Goal: Task Accomplishment & Management: Manage account settings

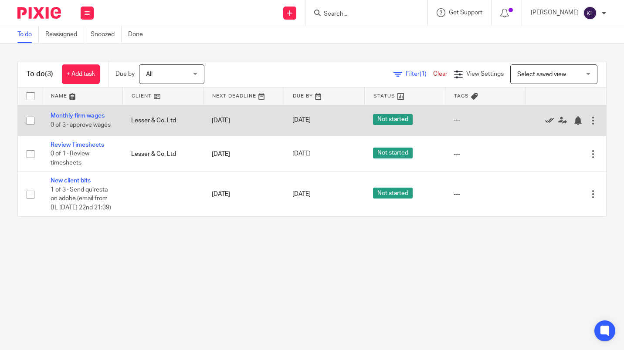
click at [545, 119] on icon at bounding box center [549, 120] width 9 height 9
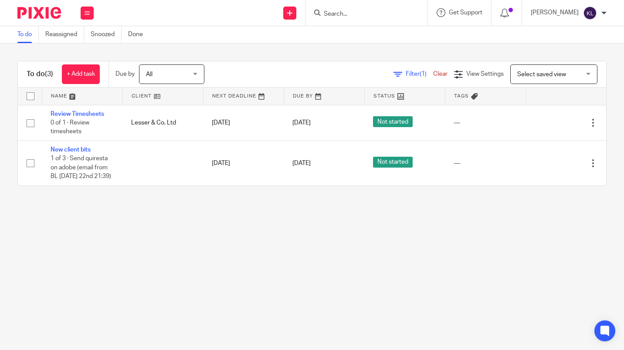
click at [345, 14] on input "Search" at bounding box center [362, 14] width 78 height 8
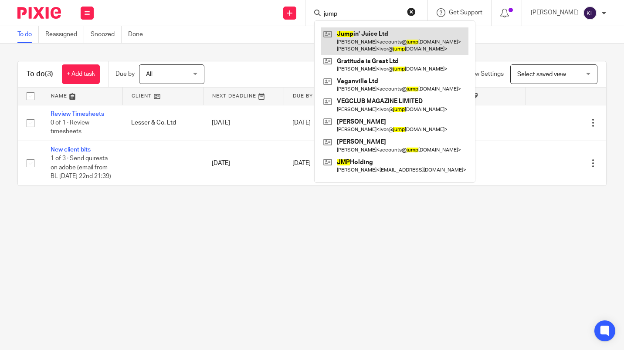
type input "jump"
click at [427, 52] on link at bounding box center [394, 40] width 147 height 27
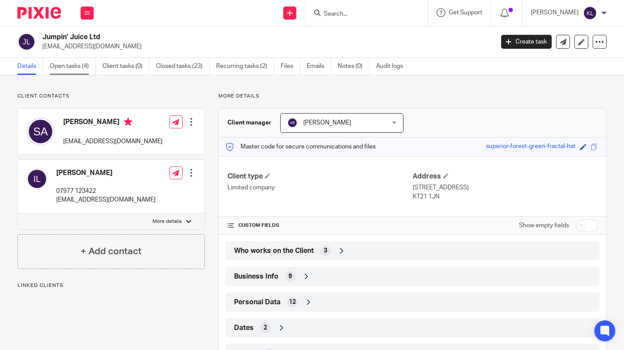
click at [75, 66] on link "Open tasks (4)" at bounding box center [73, 66] width 46 height 17
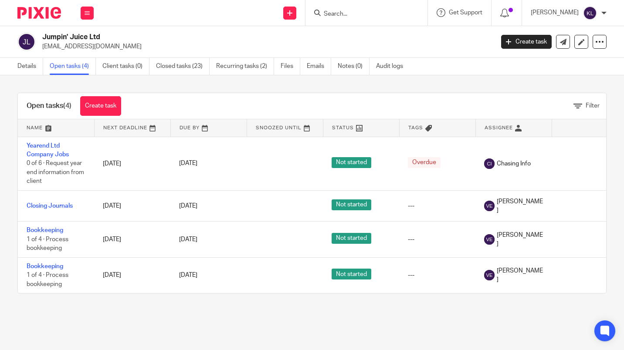
click at [371, 16] on input "Search" at bounding box center [362, 14] width 78 height 8
click at [87, 13] on icon at bounding box center [87, 12] width 5 height 5
click at [88, 77] on link "Team" at bounding box center [82, 79] width 14 height 6
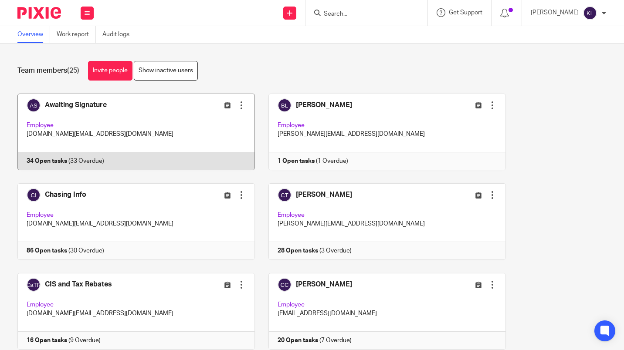
click at [163, 164] on link at bounding box center [129, 132] width 251 height 77
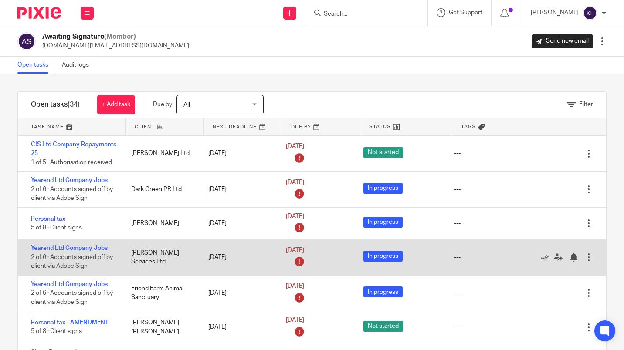
click at [483, 249] on div "---" at bounding box center [490, 257] width 91 height 17
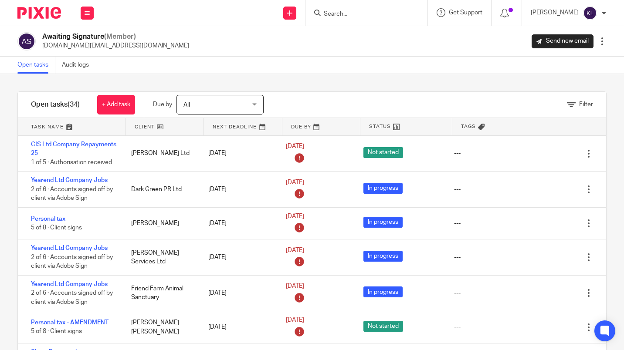
click at [358, 14] on input "Search" at bounding box center [362, 14] width 78 height 8
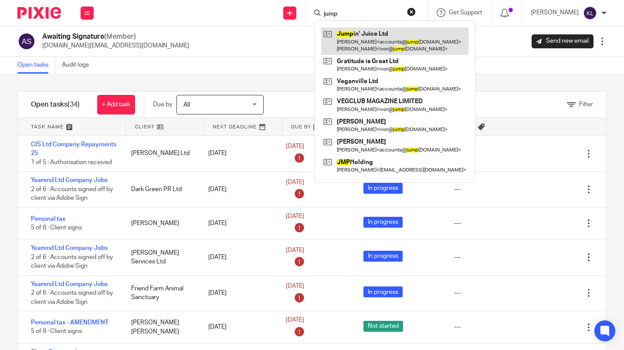
type input "jump"
click at [390, 44] on link at bounding box center [394, 40] width 147 height 27
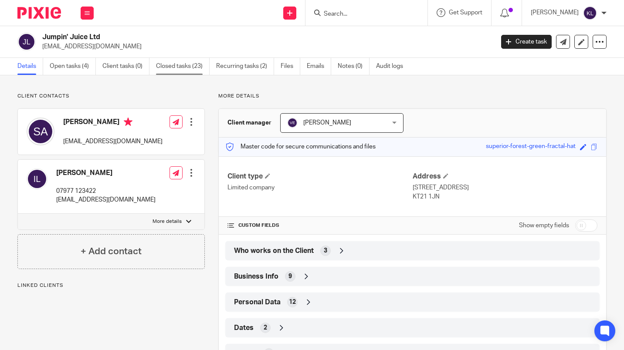
click at [189, 68] on link "Closed tasks (23)" at bounding box center [183, 66] width 54 height 17
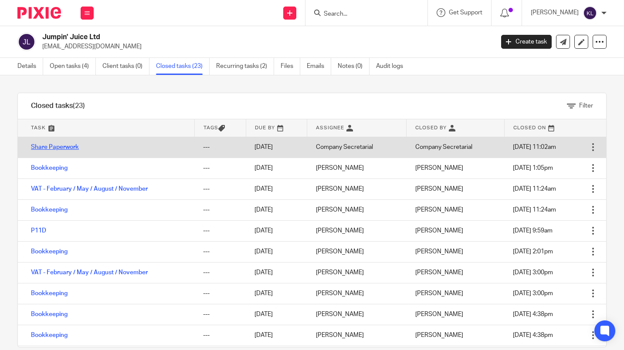
click at [74, 148] on link "Share Paperwork" at bounding box center [55, 147] width 48 height 6
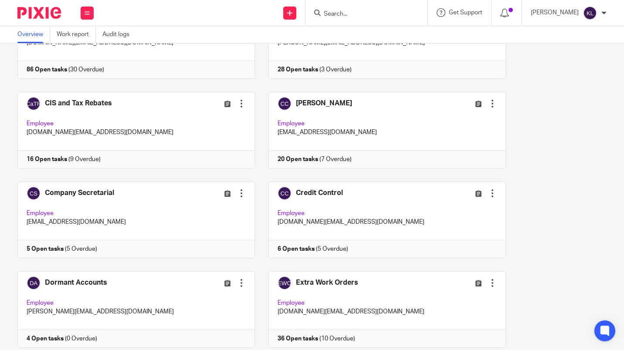
scroll to position [183, 0]
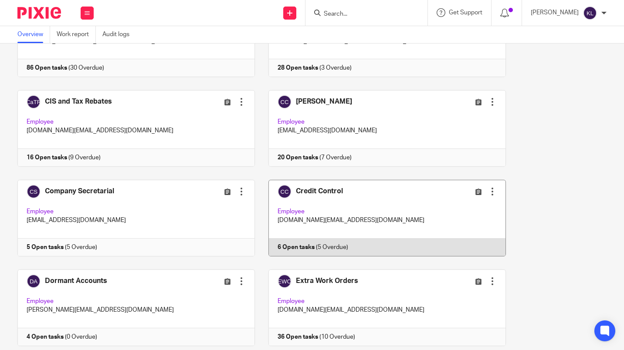
click at [397, 254] on link at bounding box center [380, 218] width 251 height 77
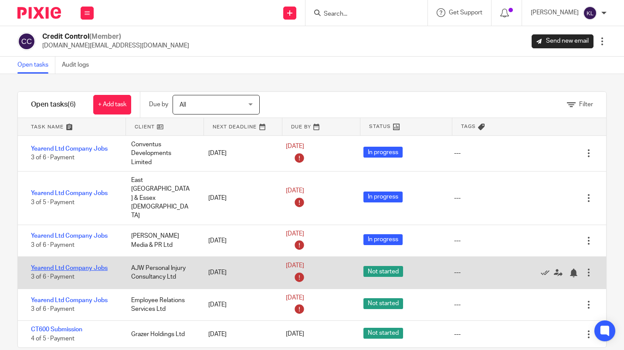
click at [94, 265] on link "Yearend Ltd Company Jobs" at bounding box center [69, 268] width 77 height 6
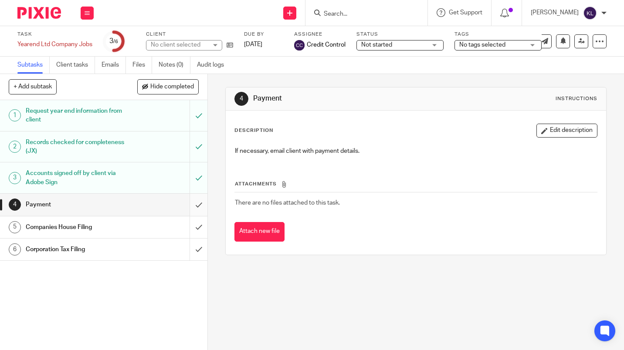
click at [192, 204] on input "submit" at bounding box center [103, 205] width 207 height 22
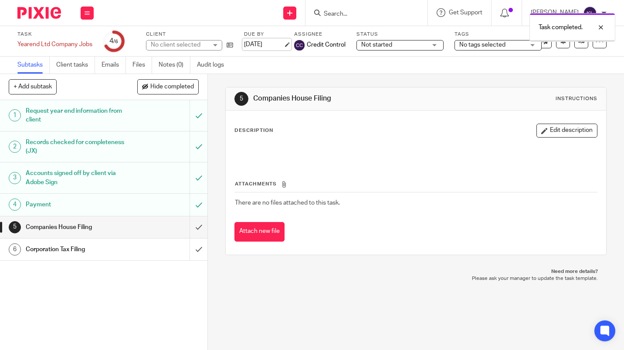
click at [260, 45] on link "10 Jul 2025" at bounding box center [263, 44] width 39 height 9
click at [601, 67] on div "Deadline updated." at bounding box center [569, 60] width 91 height 29
click at [605, 31] on div at bounding box center [594, 27] width 24 height 10
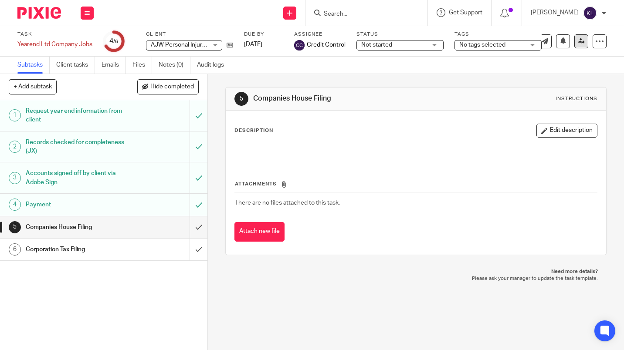
click at [578, 41] on icon at bounding box center [581, 41] width 7 height 7
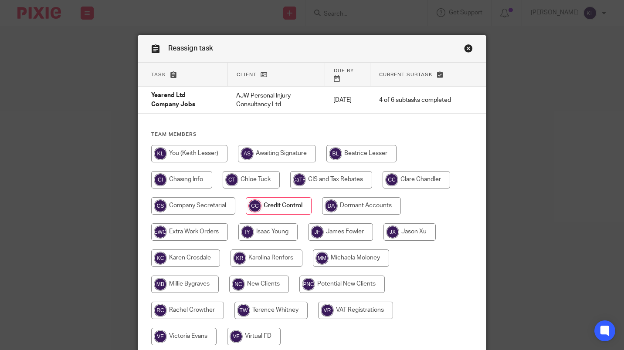
click at [408, 225] on input "radio" at bounding box center [409, 231] width 52 height 17
radio input "true"
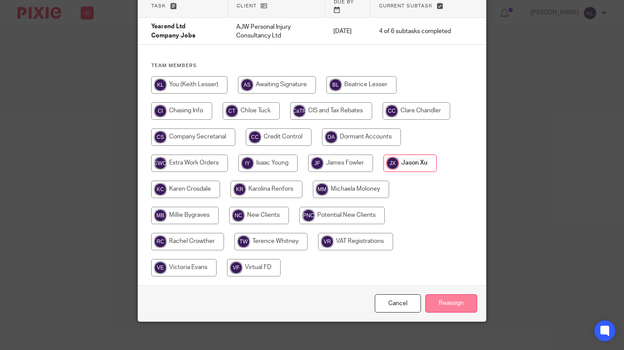
click at [453, 299] on input "Reassign" at bounding box center [451, 303] width 52 height 19
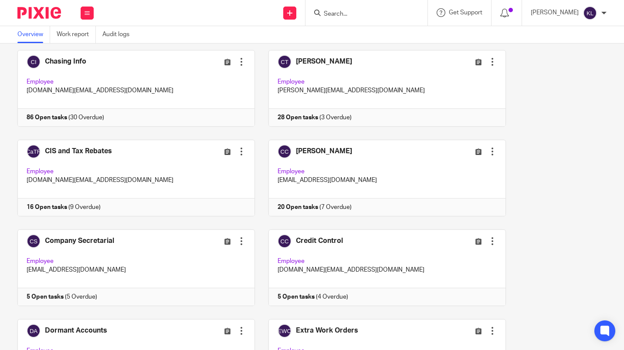
scroll to position [135, 0]
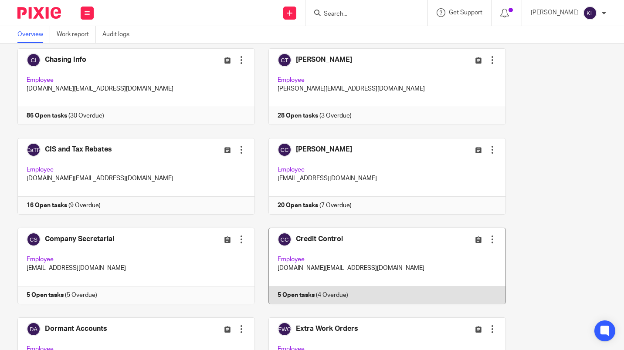
click at [322, 297] on link at bounding box center [380, 266] width 251 height 77
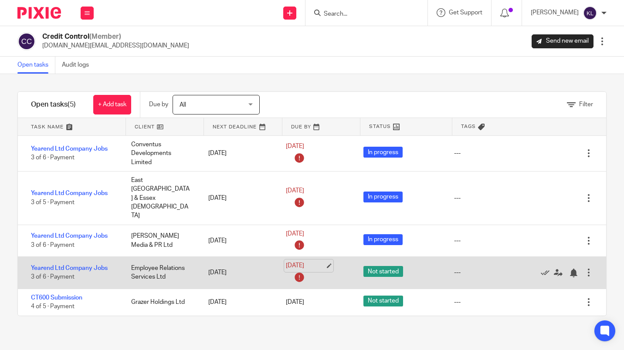
click at [302, 261] on link "24 Jul 2025" at bounding box center [305, 265] width 39 height 9
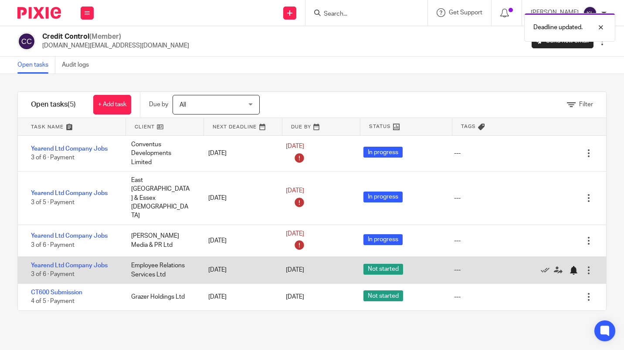
click at [569, 266] on div at bounding box center [573, 270] width 9 height 9
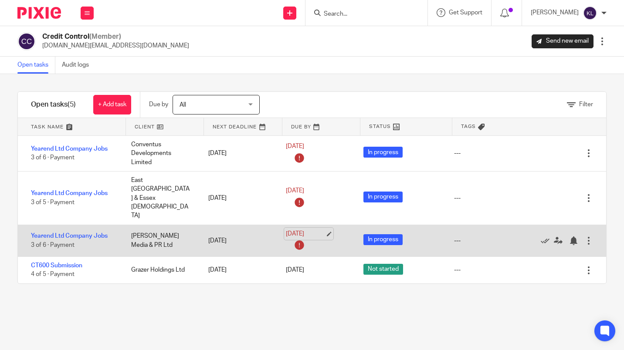
click at [302, 230] on link "14 May 2025" at bounding box center [305, 234] width 39 height 9
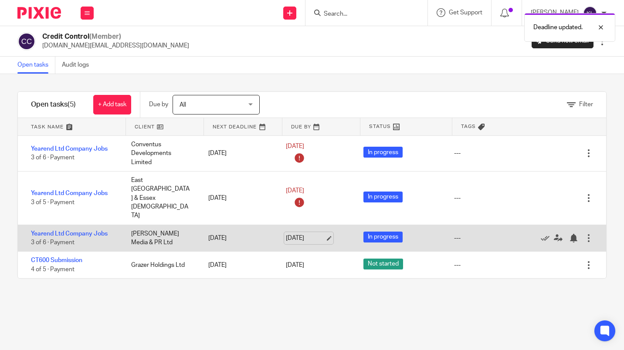
click at [314, 234] on link "1 Nov 2025" at bounding box center [305, 238] width 39 height 9
click at [569, 234] on div at bounding box center [573, 238] width 9 height 9
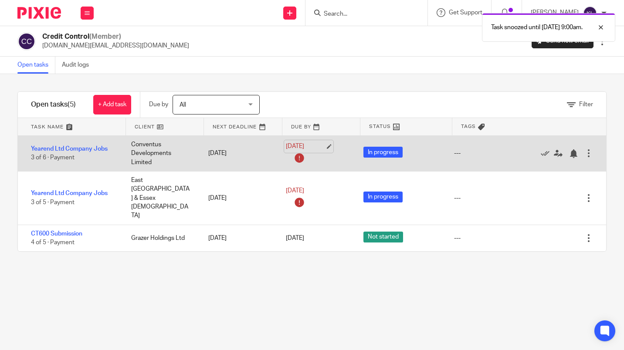
click at [294, 148] on link "21 Mar 2025" at bounding box center [305, 146] width 39 height 9
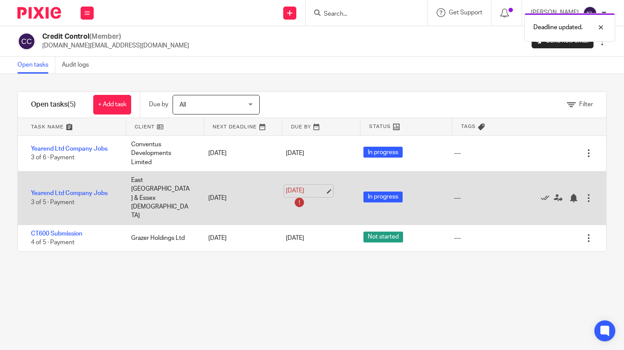
click at [298, 186] on link "6 May 2025" at bounding box center [305, 190] width 39 height 9
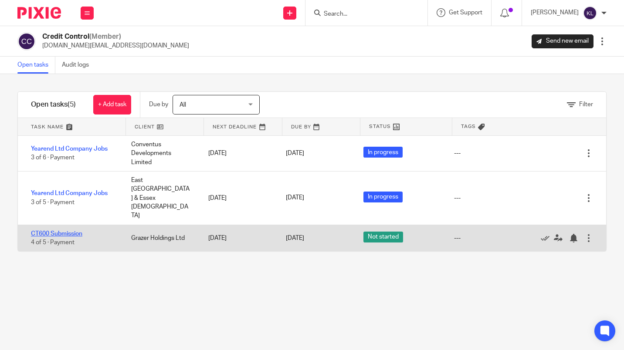
click at [69, 231] on link "CT600 Submission" at bounding box center [56, 234] width 51 height 6
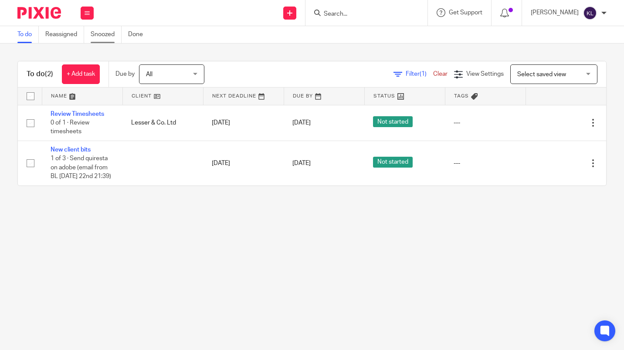
click at [112, 31] on link "Snoozed" at bounding box center [106, 34] width 31 height 17
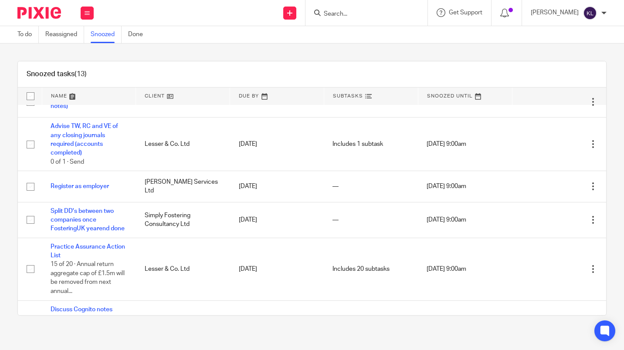
scroll to position [153, 0]
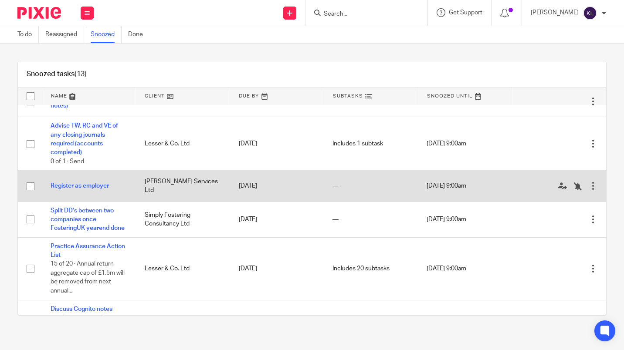
click at [588, 184] on div at bounding box center [592, 186] width 9 height 9
click at [573, 182] on icon at bounding box center [577, 186] width 9 height 9
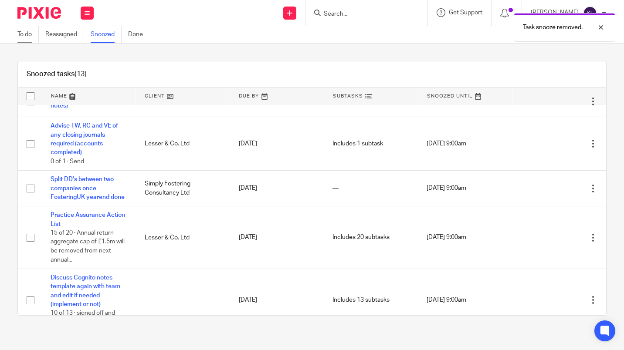
click at [19, 34] on link "To do" at bounding box center [27, 34] width 21 height 17
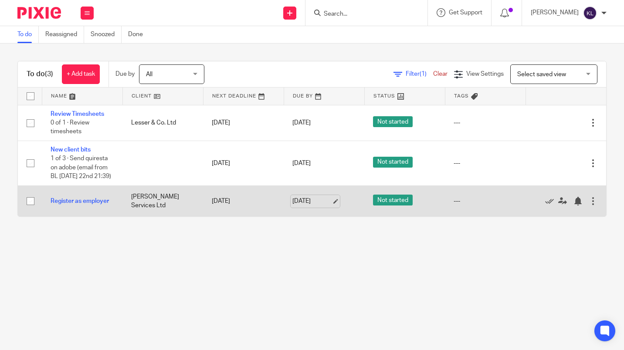
click at [310, 202] on link "28 Aug 2025" at bounding box center [311, 201] width 39 height 9
click at [573, 203] on div at bounding box center [579, 201] width 13 height 9
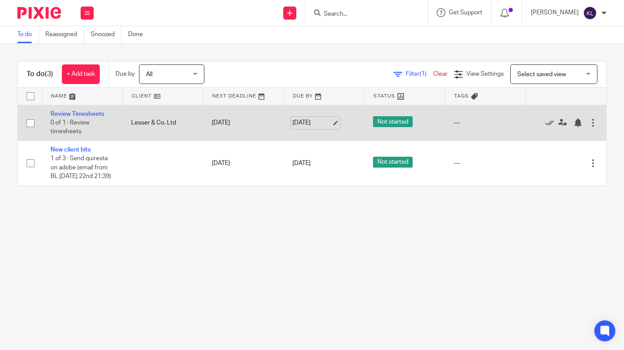
click at [306, 125] on link "25 Aug 2025" at bounding box center [311, 122] width 39 height 9
click at [573, 127] on div at bounding box center [577, 122] width 9 height 9
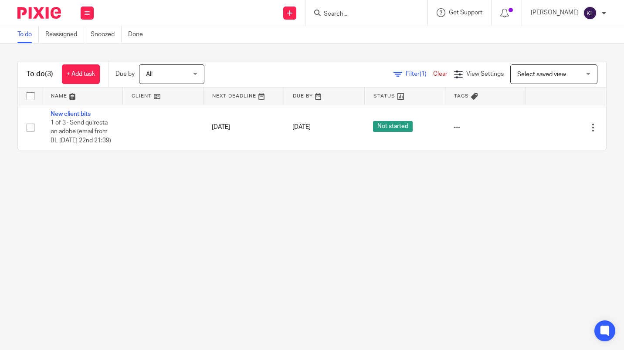
click at [368, 16] on input "Search" at bounding box center [362, 14] width 78 height 8
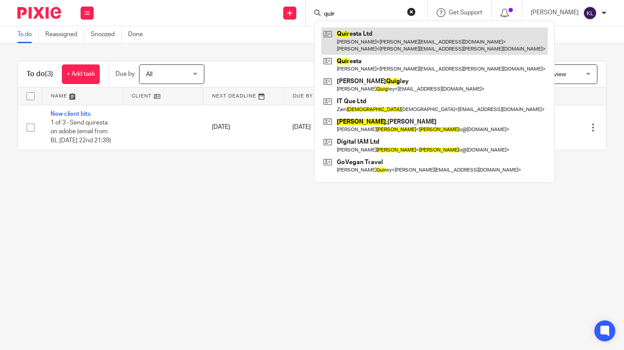
type input "quir"
click at [372, 41] on link at bounding box center [434, 40] width 226 height 27
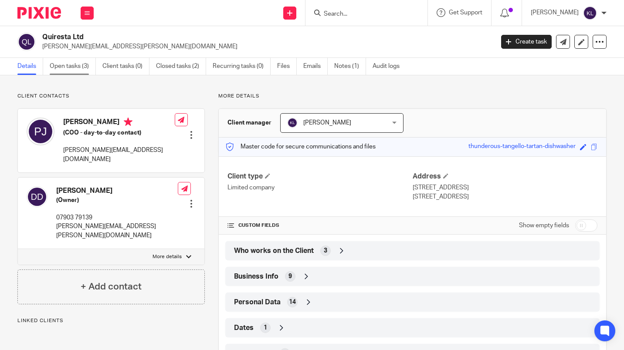
click at [66, 60] on link "Open tasks (3)" at bounding box center [73, 66] width 46 height 17
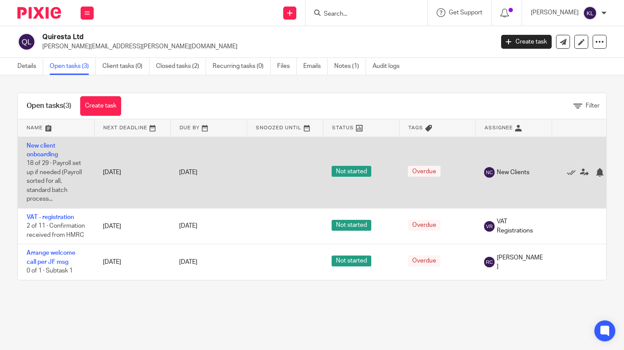
click at [38, 149] on td "New client onboarding 18 of 29 · Payroll set up if needed (Payroll sorted for a…" at bounding box center [56, 173] width 76 height 72
click at [39, 151] on td "New client onboarding 18 of 29 · Payroll set up if needed (Payroll sorted for a…" at bounding box center [56, 173] width 76 height 72
click at [41, 153] on link "New client onboarding" at bounding box center [42, 150] width 31 height 15
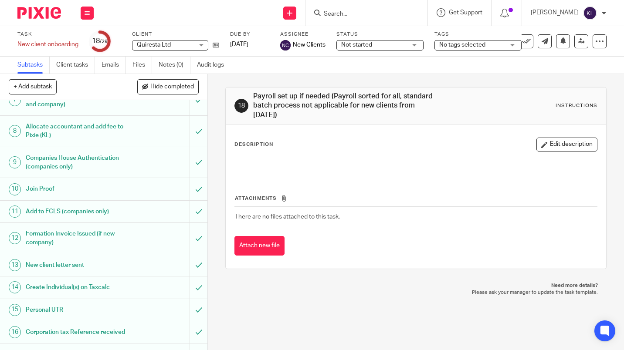
scroll to position [176, 0]
click at [345, 12] on input "Search" at bounding box center [362, 14] width 78 height 8
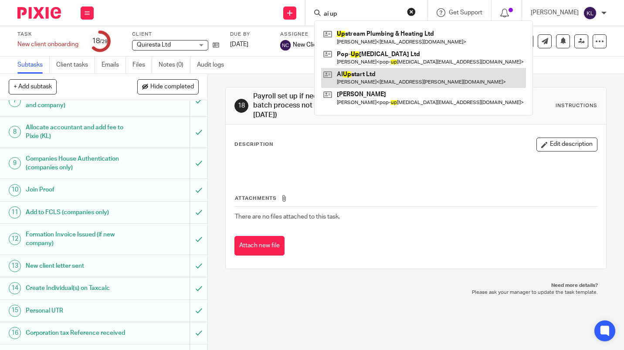
type input "ai up"
click at [389, 77] on link at bounding box center [423, 78] width 205 height 20
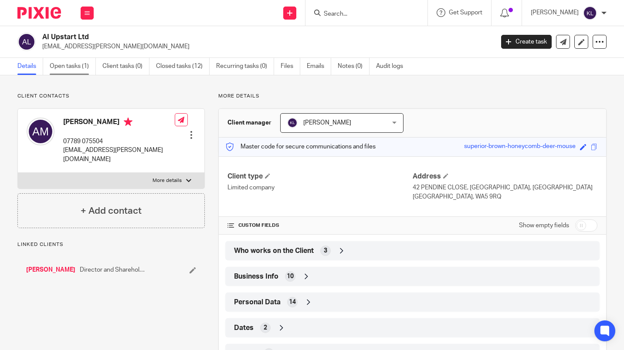
click at [75, 67] on link "Open tasks (1)" at bounding box center [73, 66] width 46 height 17
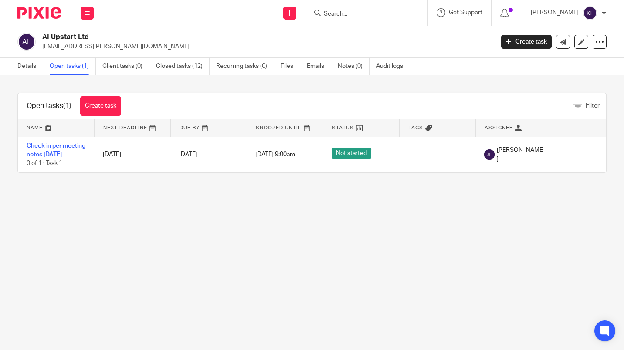
click at [382, 12] on input "Search" at bounding box center [362, 14] width 78 height 8
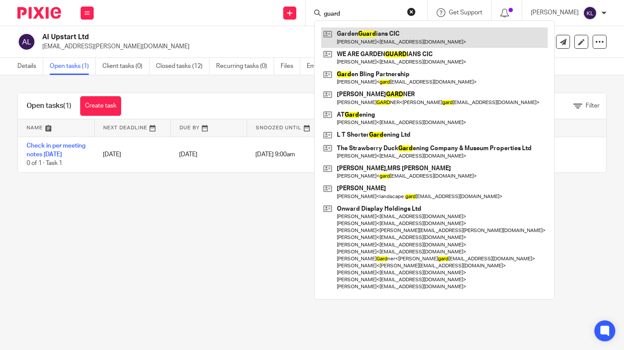
type input "guard"
click at [412, 38] on link at bounding box center [434, 37] width 226 height 20
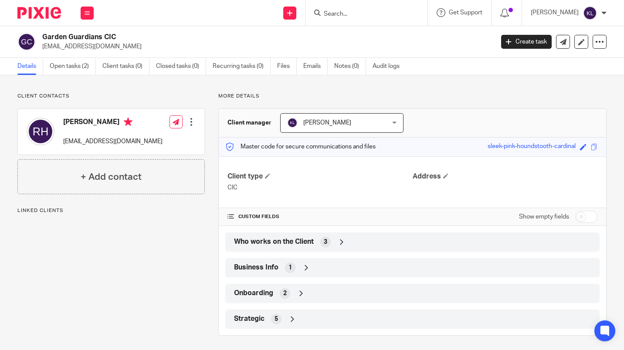
click at [482, 247] on div "Who works on the Client 3" at bounding box center [412, 242] width 361 height 15
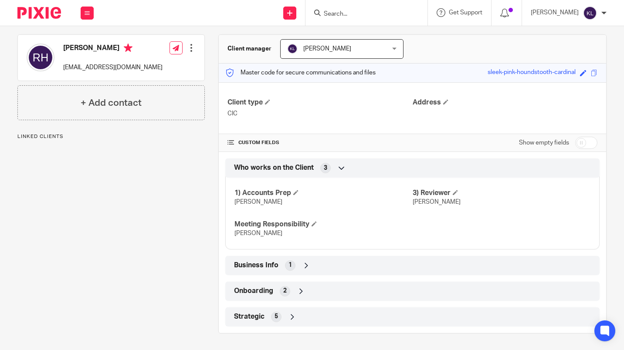
scroll to position [74, 0]
click at [445, 318] on div "Strategic 5" at bounding box center [412, 316] width 361 height 15
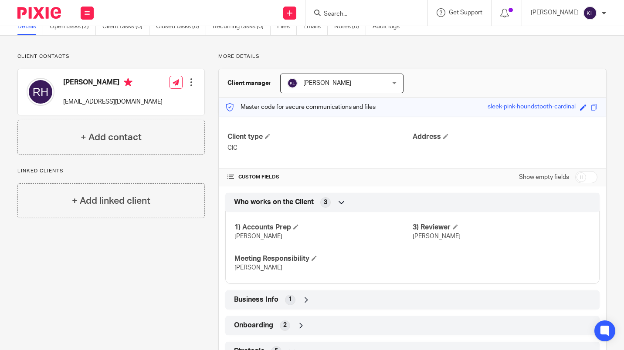
scroll to position [0, 0]
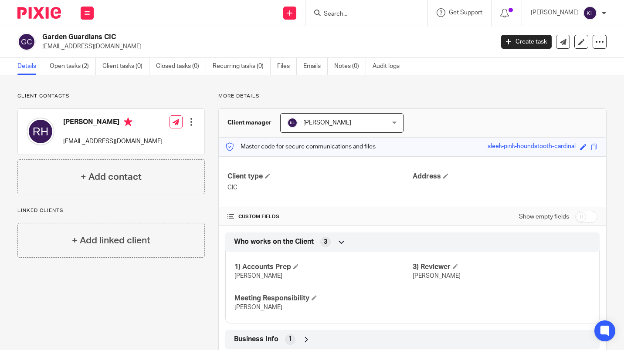
click at [373, 14] on input "Search" at bounding box center [362, 14] width 78 height 8
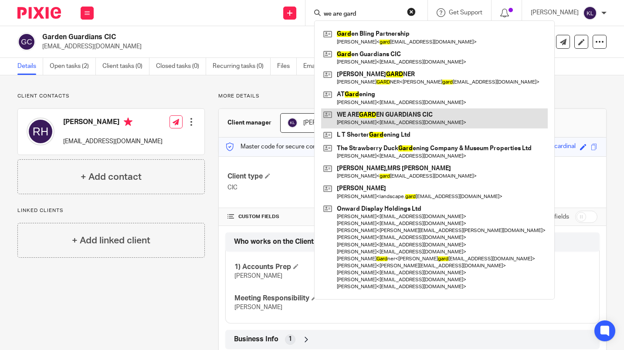
type input "we are gard"
click at [414, 120] on link at bounding box center [434, 118] width 226 height 20
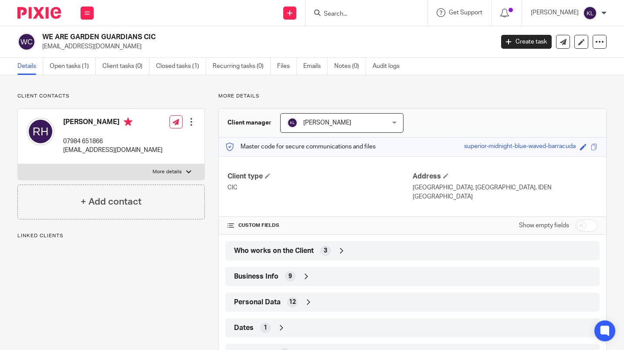
click at [477, 255] on div "Who works on the Client 3" at bounding box center [412, 250] width 361 height 15
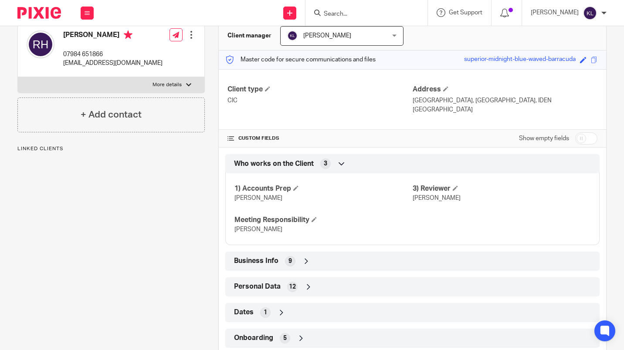
scroll to position [135, 0]
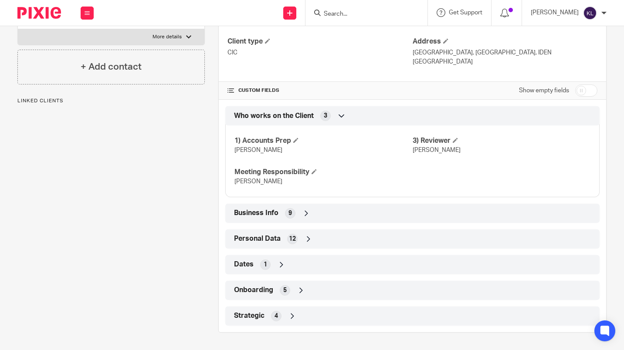
click at [461, 318] on div "Strategic 4" at bounding box center [412, 316] width 361 height 15
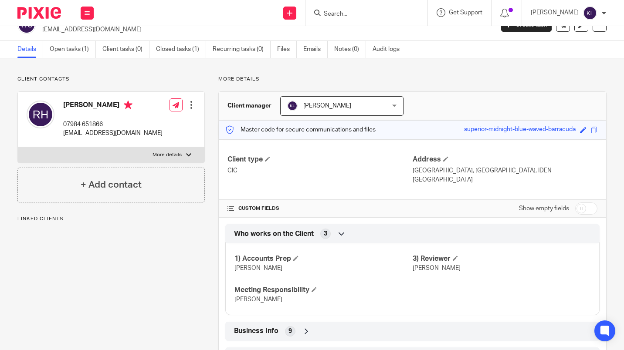
scroll to position [0, 0]
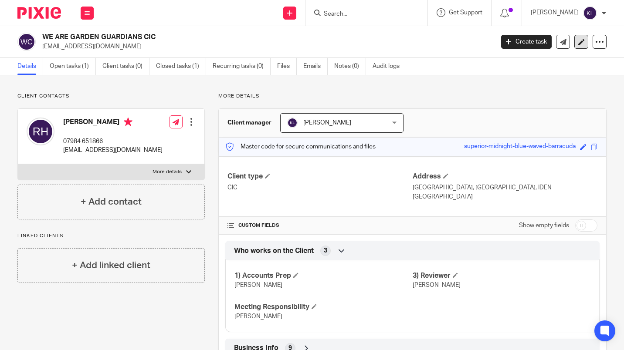
click at [578, 43] on icon at bounding box center [581, 42] width 7 height 7
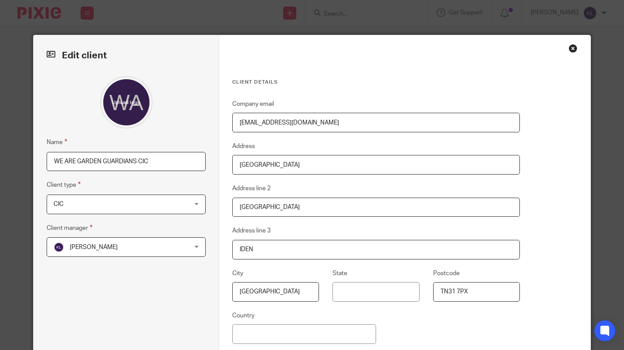
scroll to position [92, 0]
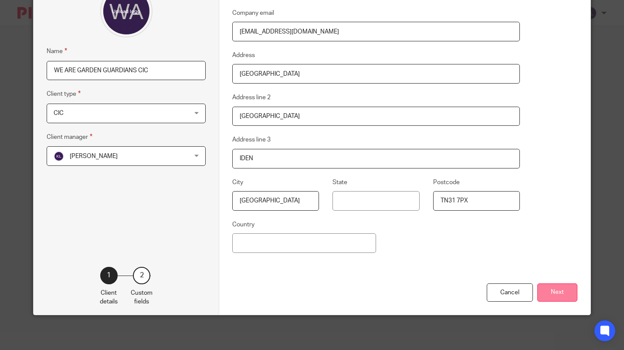
click at [557, 294] on button "Next" at bounding box center [557, 293] width 40 height 19
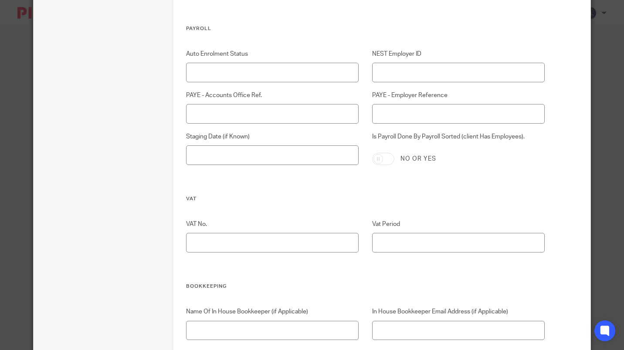
scroll to position [1768, 0]
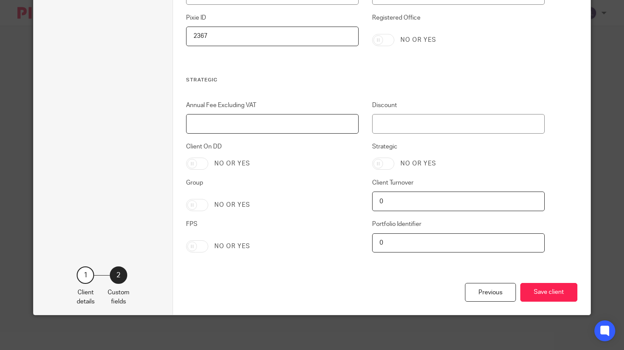
click at [284, 124] on input "Annual Fee Excluding VAT" at bounding box center [272, 124] width 172 height 20
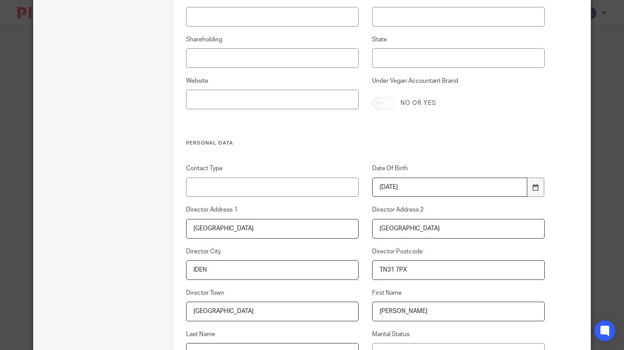
scroll to position [463, 0]
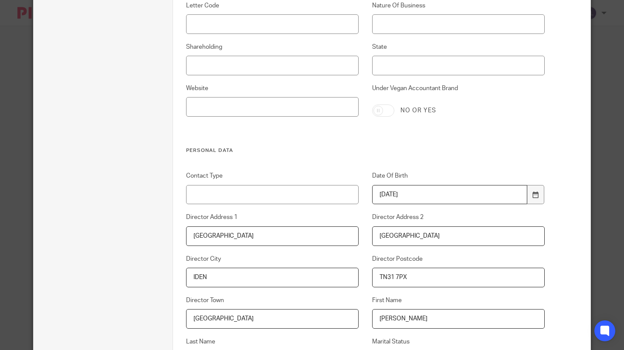
type input "1002"
click at [383, 114] on input "Under Vegan Accountant Brand" at bounding box center [383, 111] width 22 height 12
checkbox input "true"
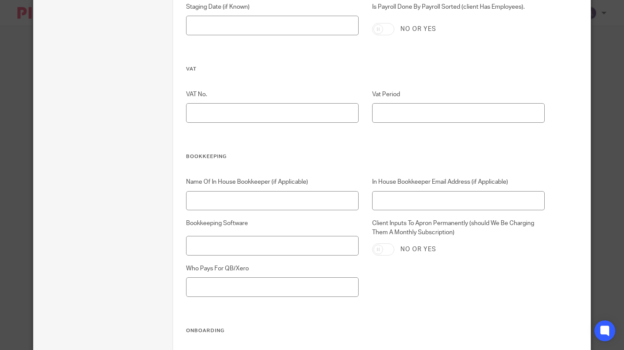
scroll to position [1768, 0]
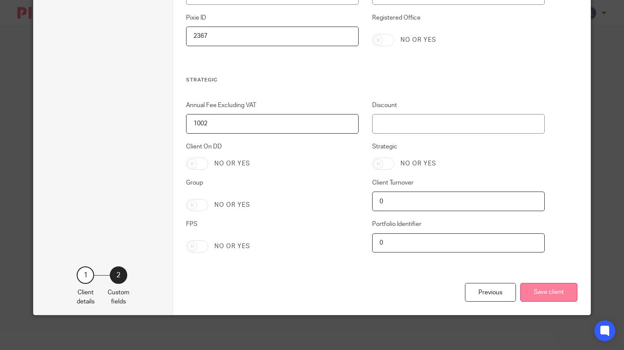
click at [552, 294] on button "Save client" at bounding box center [548, 292] width 57 height 19
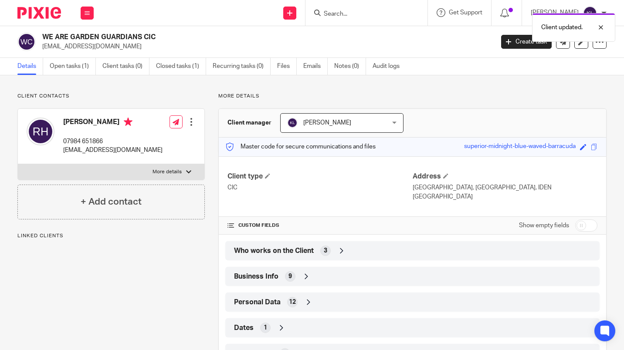
click at [506, 282] on div "Business Info 9" at bounding box center [412, 276] width 361 height 15
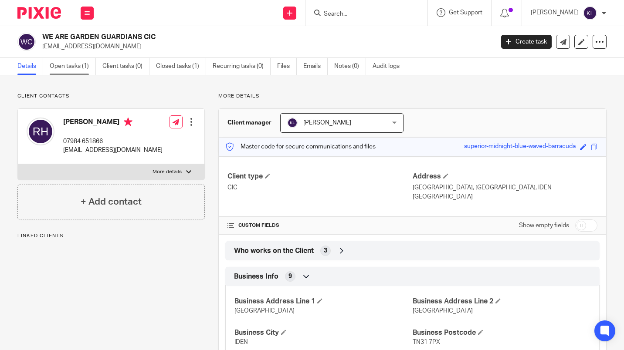
click at [80, 70] on link "Open tasks (1)" at bounding box center [73, 66] width 46 height 17
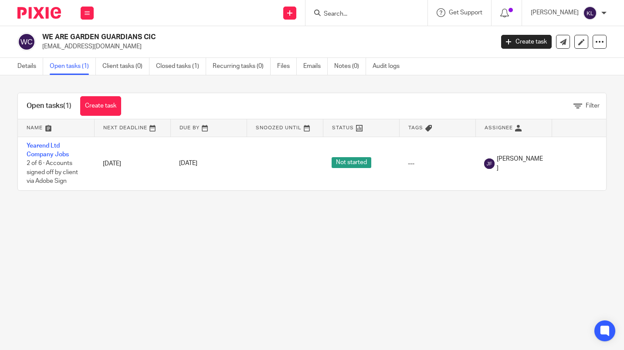
click at [382, 15] on input "Search" at bounding box center [362, 14] width 78 height 8
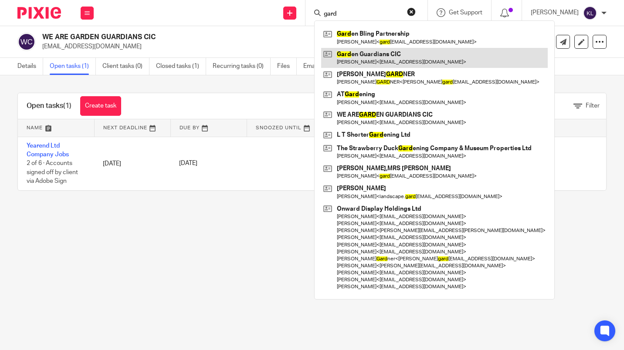
type input "gard"
click at [403, 63] on link at bounding box center [434, 58] width 226 height 20
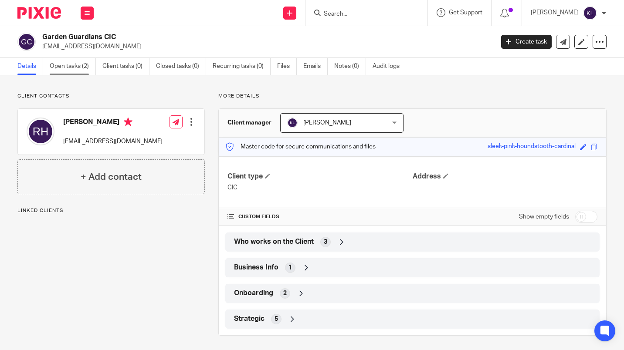
click at [70, 69] on link "Open tasks (2)" at bounding box center [73, 66] width 46 height 17
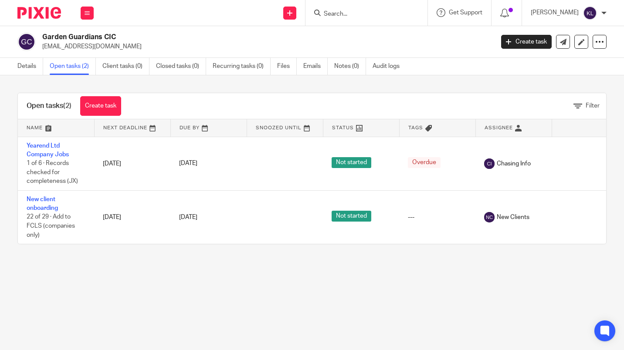
scroll to position [0, 35]
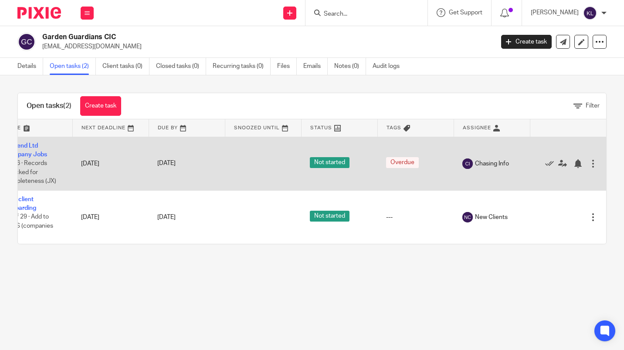
click at [588, 166] on div at bounding box center [592, 163] width 9 height 9
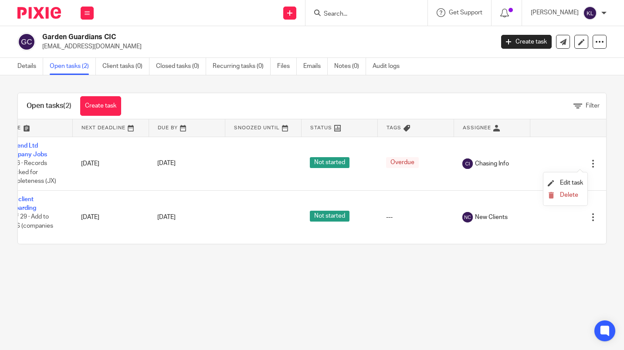
click at [570, 199] on li "Delete" at bounding box center [565, 195] width 35 height 11
click at [567, 199] on li "Delete" at bounding box center [565, 195] width 35 height 11
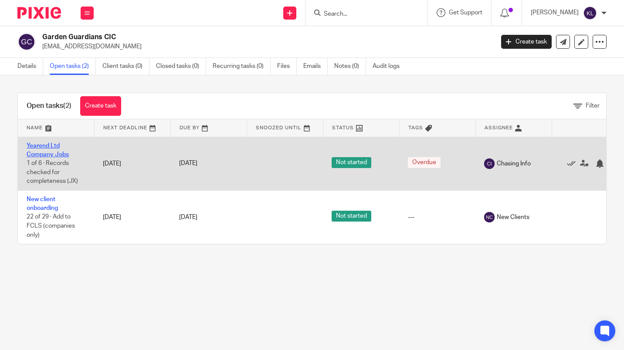
click at [48, 155] on link "Yearend Ltd Company Jobs" at bounding box center [48, 150] width 42 height 15
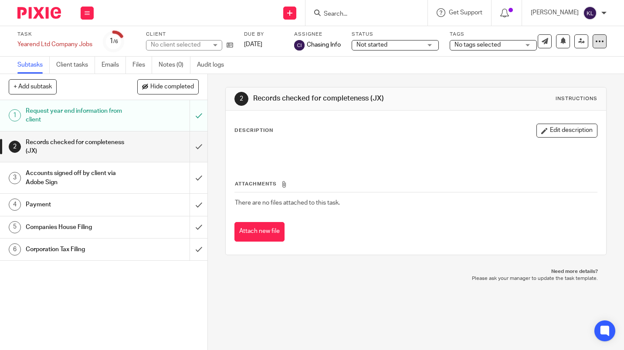
click at [596, 42] on icon at bounding box center [599, 41] width 9 height 9
click at [548, 114] on span "Delete" at bounding box center [546, 114] width 18 height 6
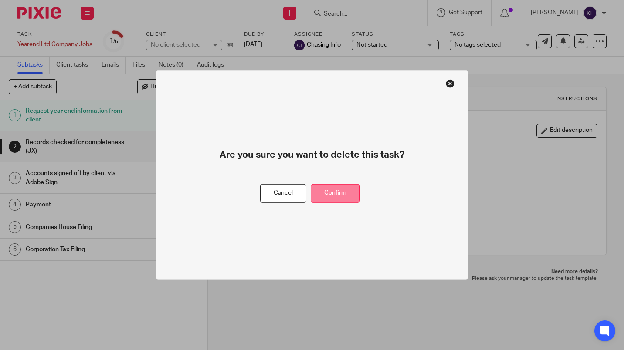
click at [335, 193] on button "Confirm" at bounding box center [335, 193] width 49 height 19
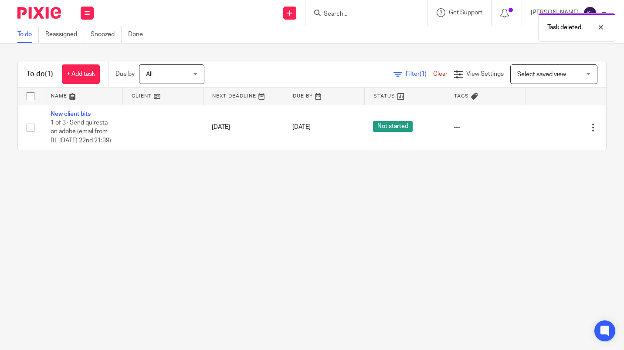
click at [379, 20] on div "Task deleted." at bounding box center [463, 25] width 303 height 33
click at [357, 16] on div "Task deleted." at bounding box center [463, 25] width 303 height 33
click at [352, 13] on div "Task deleted." at bounding box center [463, 25] width 303 height 33
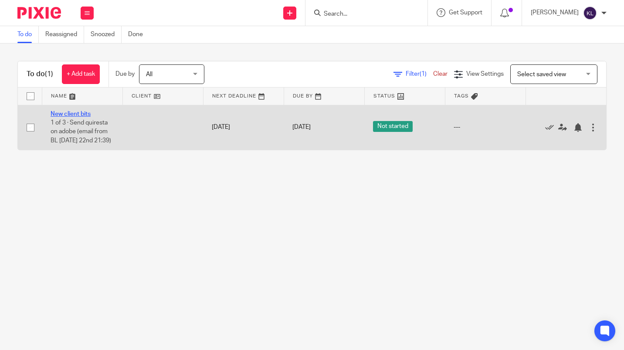
click at [76, 112] on link "New client bits" at bounding box center [71, 114] width 40 height 6
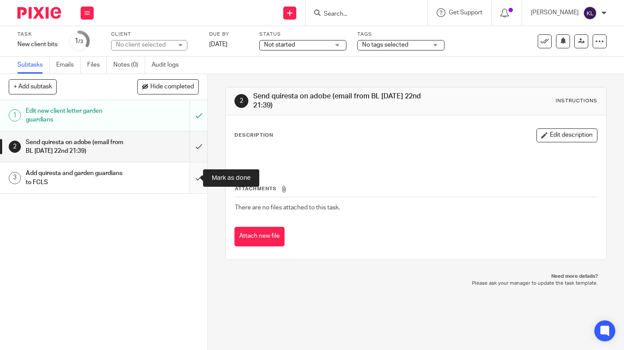
click at [189, 173] on input "submit" at bounding box center [103, 177] width 207 height 31
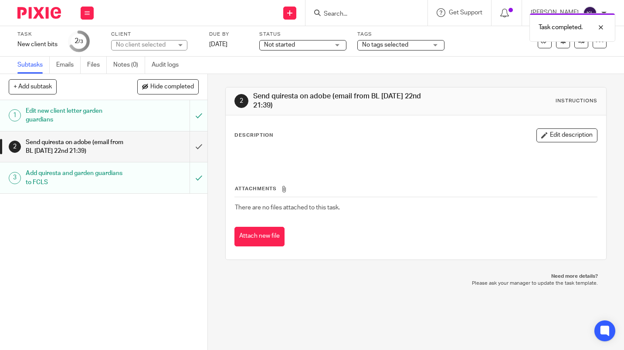
click at [354, 15] on div "Task completed." at bounding box center [463, 25] width 303 height 33
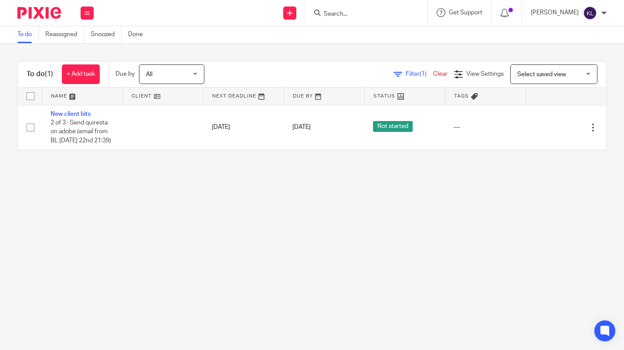
click at [351, 12] on input "Search" at bounding box center [362, 14] width 78 height 8
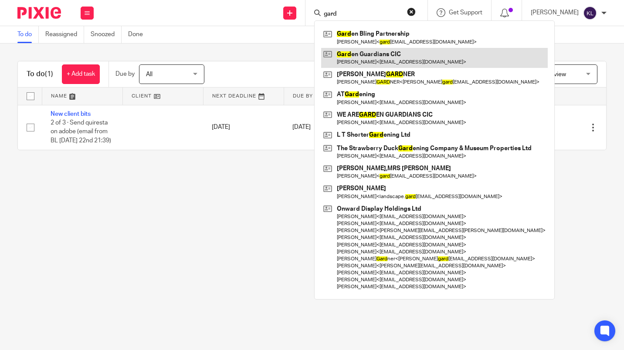
type input "gard"
click at [416, 60] on link at bounding box center [434, 58] width 226 height 20
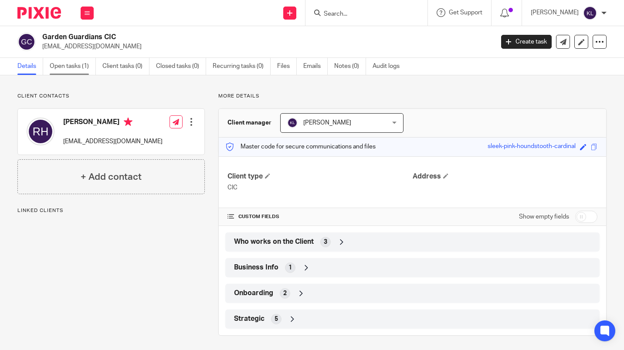
click at [74, 64] on link "Open tasks (1)" at bounding box center [73, 66] width 46 height 17
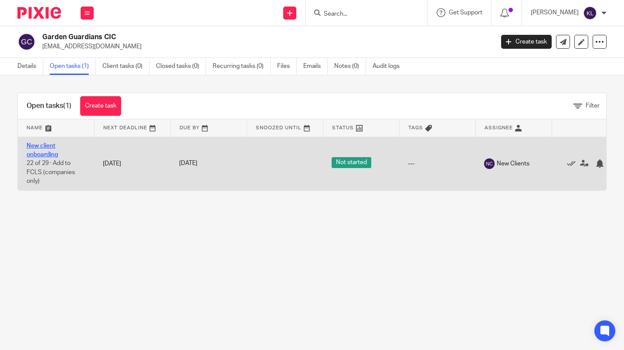
click at [46, 147] on link "New client onboarding" at bounding box center [42, 150] width 31 height 15
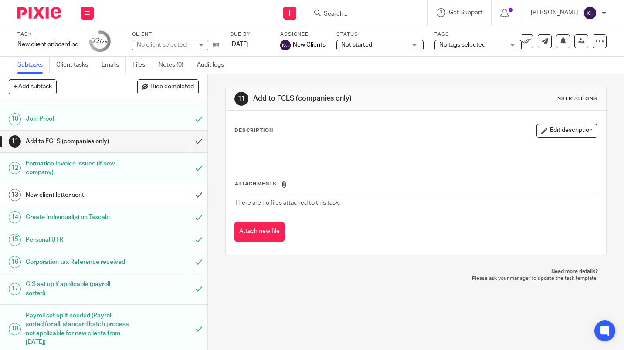
scroll to position [248, 0]
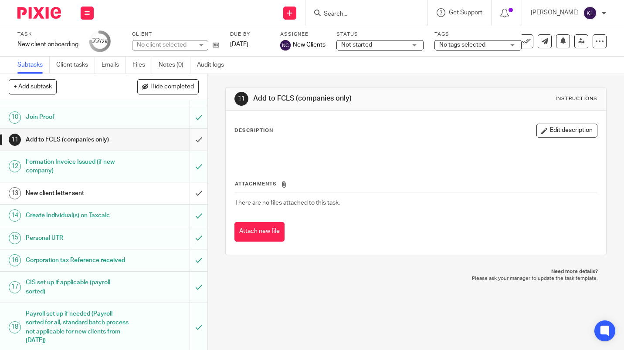
click at [195, 148] on input "submit" at bounding box center [103, 140] width 207 height 22
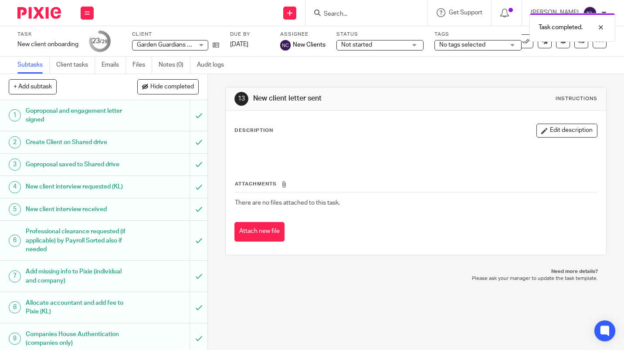
click at [164, 47] on span "Garden Guardians CIC" at bounding box center [165, 45] width 57 height 9
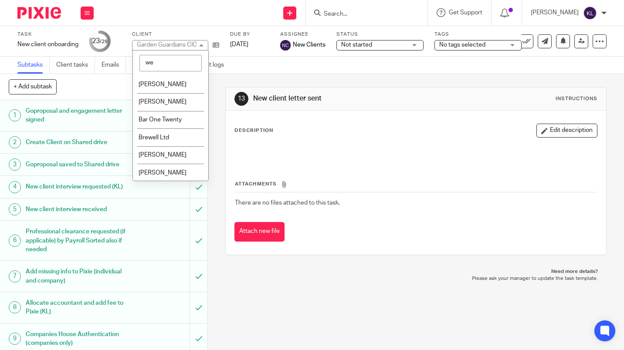
type input "we"
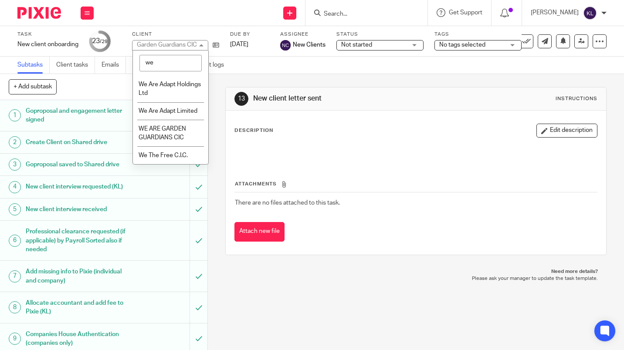
click at [172, 138] on span "WE ARE GARDEN GUARDIANS CIC" at bounding box center [162, 133] width 47 height 15
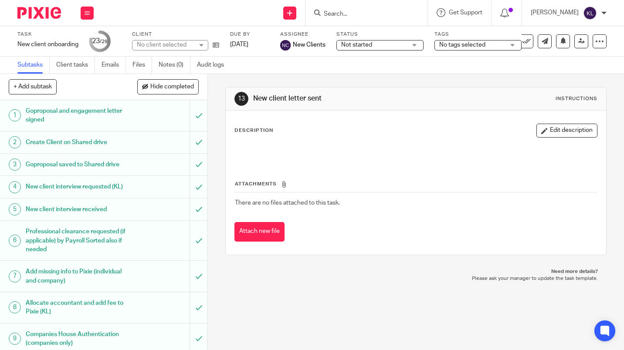
click at [367, 14] on input "Search" at bounding box center [362, 14] width 78 height 8
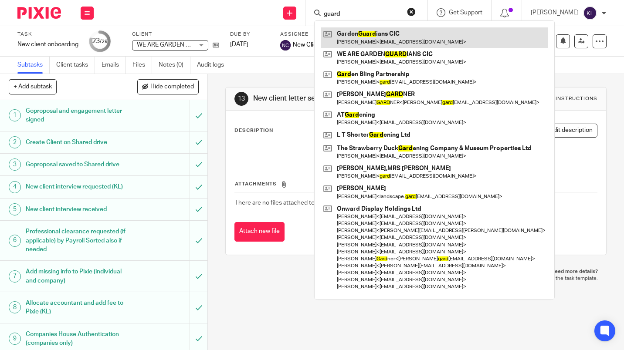
type input "guard"
click at [397, 39] on link at bounding box center [434, 37] width 226 height 20
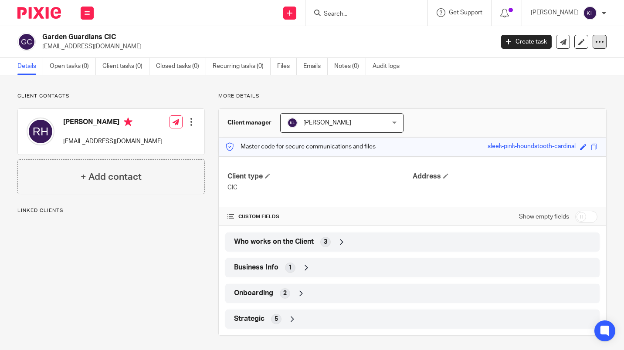
click at [596, 44] on icon at bounding box center [599, 41] width 9 height 9
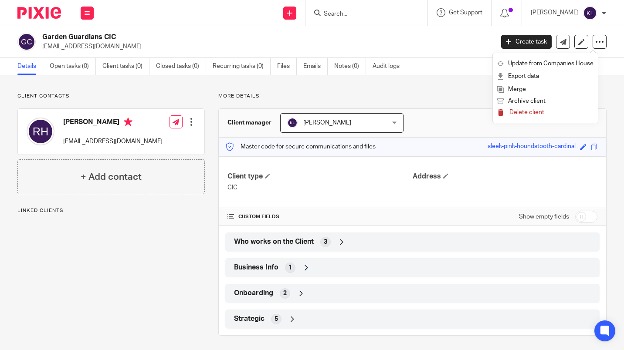
click at [532, 113] on span "Delete client" at bounding box center [526, 112] width 35 height 6
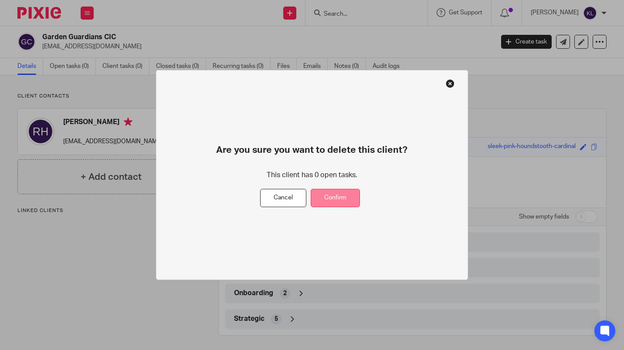
click at [337, 200] on button "Confirm" at bounding box center [335, 198] width 49 height 19
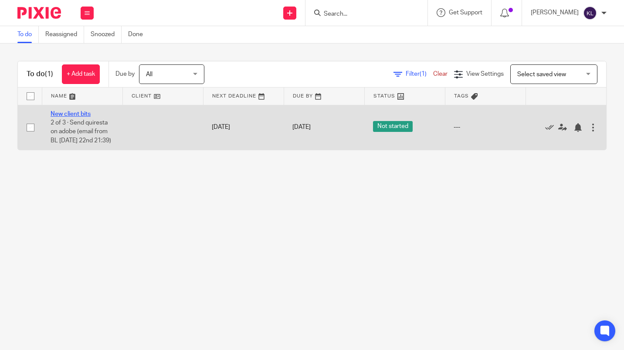
click at [73, 111] on link "New client bits" at bounding box center [71, 114] width 40 height 6
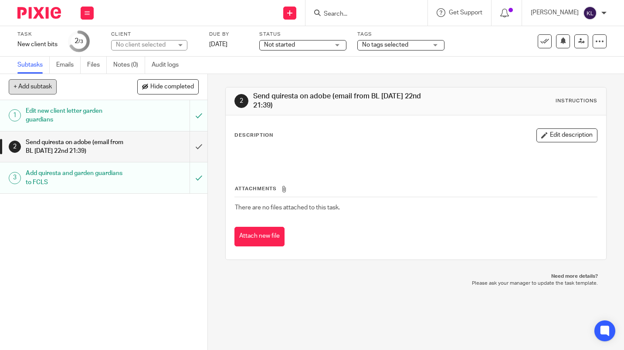
click at [40, 86] on button "+ Add subtask" at bounding box center [33, 86] width 48 height 15
type input "Send we are garden guardians on adobe"
click at [186, 87] on p "+ Add" at bounding box center [185, 87] width 25 height 15
click at [384, 10] on input "Search" at bounding box center [362, 14] width 78 height 8
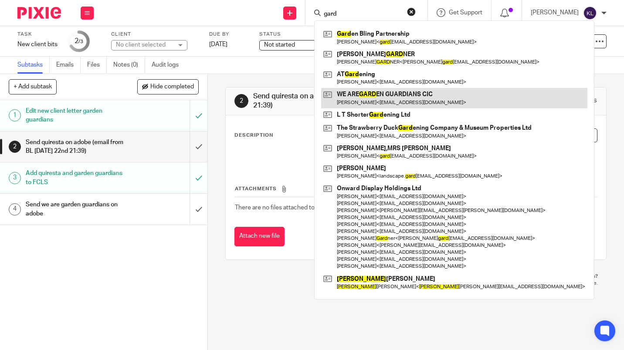
type input "gard"
click at [427, 98] on link at bounding box center [454, 98] width 266 height 20
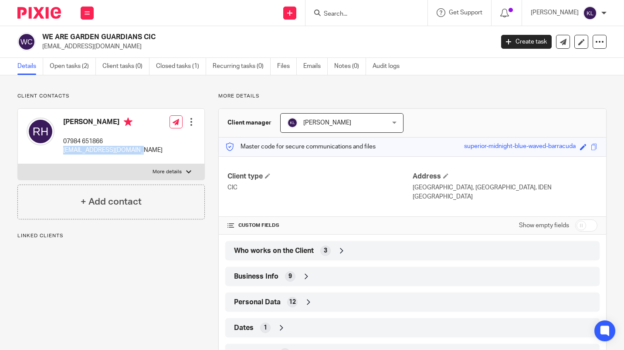
drag, startPoint x: 145, startPoint y: 152, endPoint x: 62, endPoint y: 160, distance: 82.7
click at [62, 160] on div "[PERSON_NAME] 07984 651866 [EMAIL_ADDRESS][DOMAIN_NAME] Edit contact Create cli…" at bounding box center [111, 136] width 186 height 55
copy p "[EMAIL_ADDRESS][DOMAIN_NAME]"
click at [378, 16] on input "Search" at bounding box center [362, 14] width 78 height 8
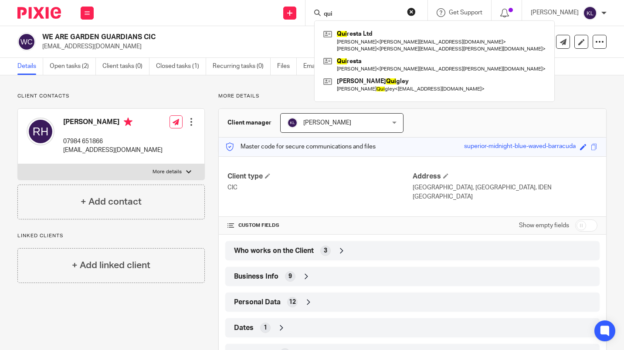
type input "qui"
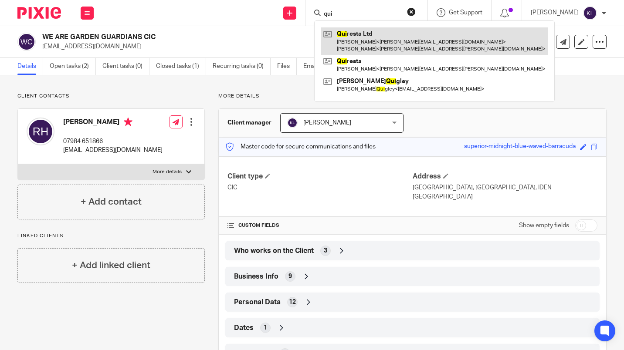
click at [422, 49] on link at bounding box center [434, 40] width 226 height 27
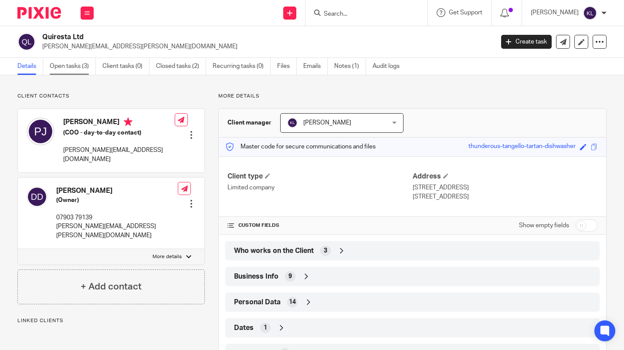
click at [75, 68] on link "Open tasks (3)" at bounding box center [73, 66] width 46 height 17
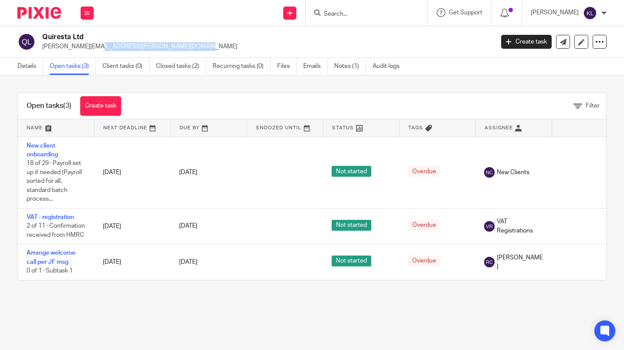
drag, startPoint x: 145, startPoint y: 46, endPoint x: 43, endPoint y: 50, distance: 102.0
click at [43, 50] on p "[PERSON_NAME][EMAIL_ADDRESS][PERSON_NAME][DOMAIN_NAME]" at bounding box center [265, 46] width 446 height 9
copy p "[PERSON_NAME][EMAIL_ADDRESS][PERSON_NAME][DOMAIN_NAME]"
click at [185, 64] on link "Closed tasks (2)" at bounding box center [181, 66] width 50 height 17
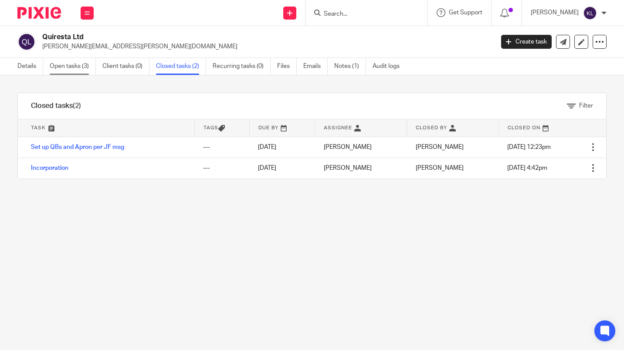
click at [61, 67] on link "Open tasks (3)" at bounding box center [73, 66] width 46 height 17
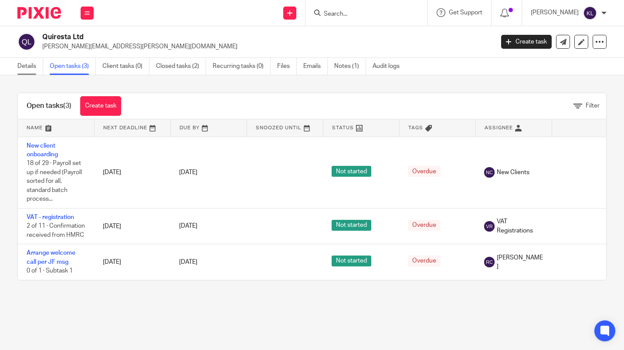
click at [30, 66] on link "Details" at bounding box center [30, 66] width 26 height 17
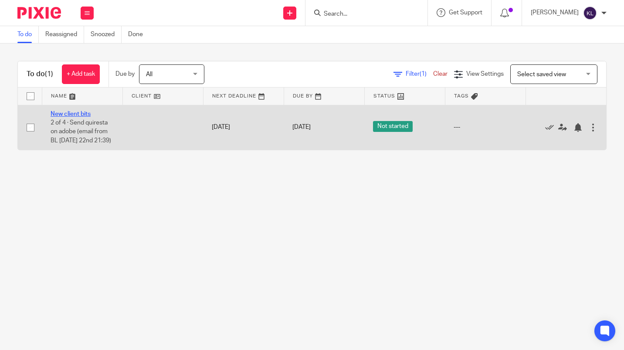
click at [79, 115] on link "New client bits" at bounding box center [71, 114] width 40 height 6
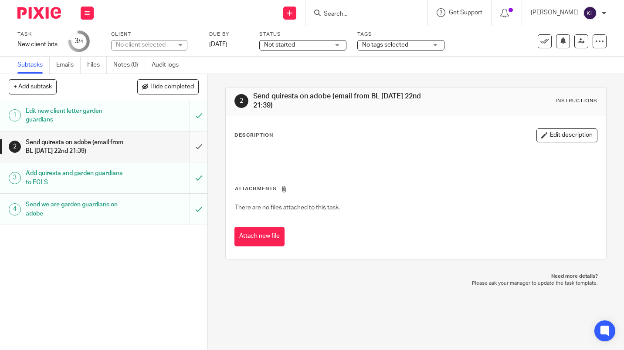
click at [191, 144] on input "submit" at bounding box center [103, 147] width 207 height 31
